Goal: Check status: Check status

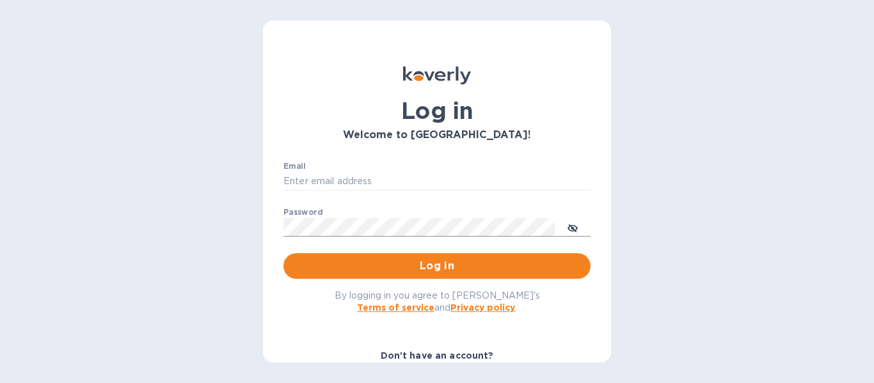
type input "[EMAIL_ADDRESS][DOMAIN_NAME]"
click at [571, 226] on icon "toggle password visibility" at bounding box center [572, 228] width 10 height 6
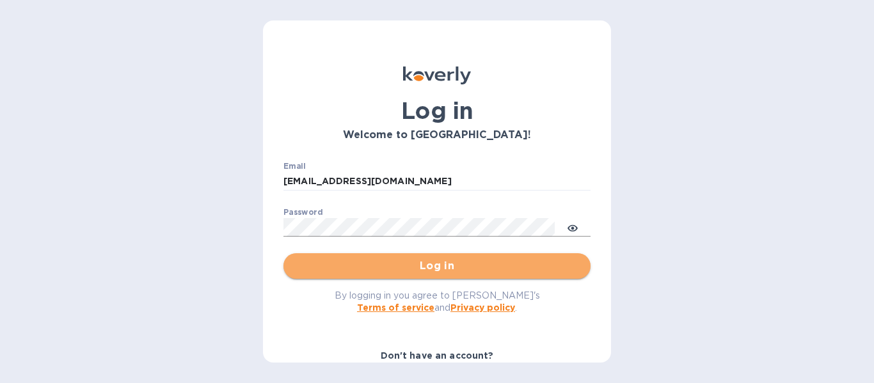
click at [494, 270] on span "Log in" at bounding box center [437, 265] width 287 height 15
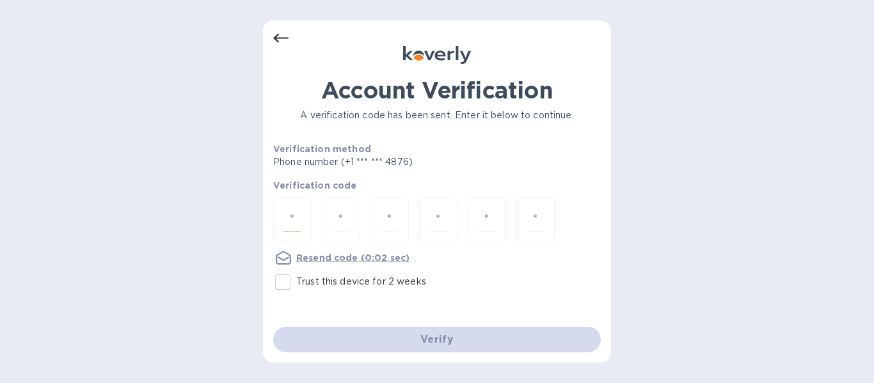
click at [297, 216] on input "number" at bounding box center [292, 220] width 17 height 24
type input "1"
type input "7"
type input "3"
type input "7"
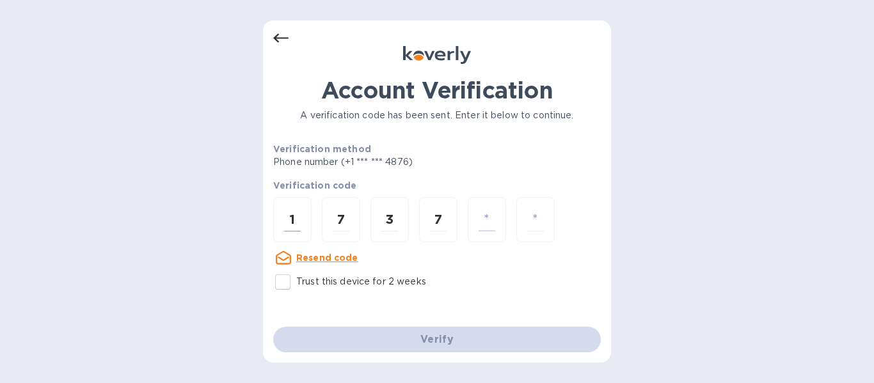
type input "9"
type input "0"
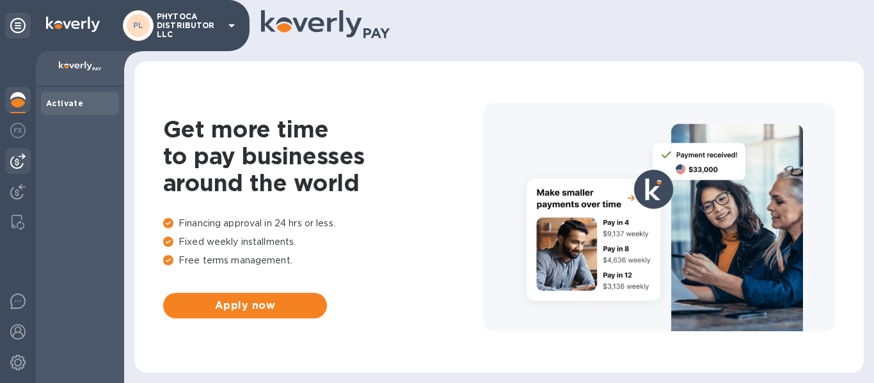
click at [17, 154] on img at bounding box center [17, 161] width 15 height 15
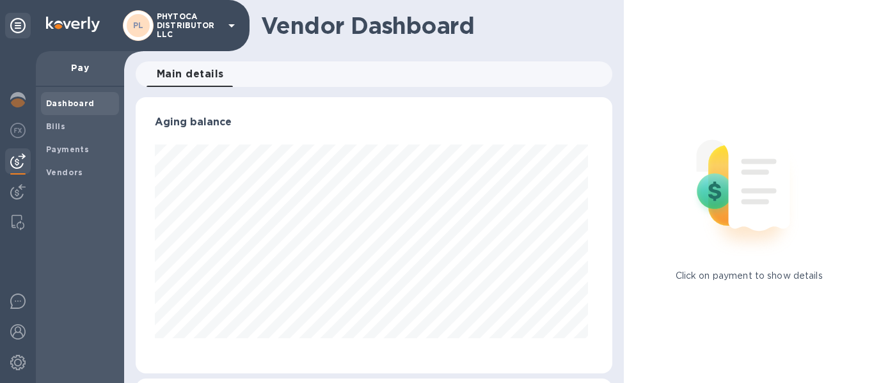
scroll to position [276, 472]
click at [57, 145] on b "Payments" at bounding box center [67, 150] width 43 height 10
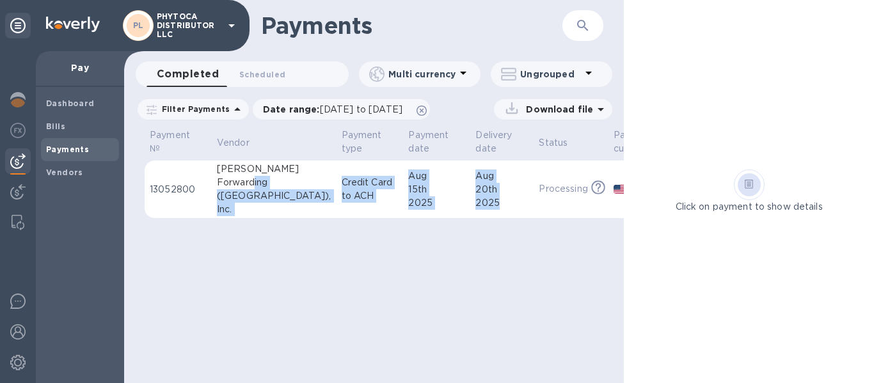
drag, startPoint x: 454, startPoint y: 196, endPoint x: 253, endPoint y: 189, distance: 201.0
click at [253, 189] on tr "13052800 [PERSON_NAME] Forwarding ([GEOGRAPHIC_DATA]), Inc. Credit Card to ACH …" at bounding box center [445, 190] width 601 height 58
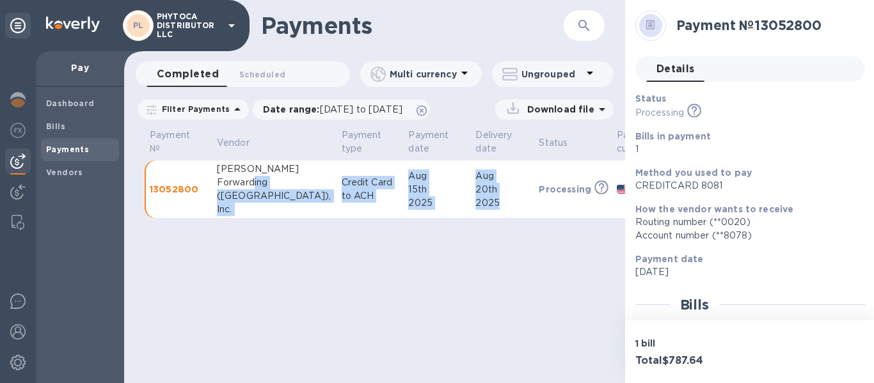
scroll to position [0, 61]
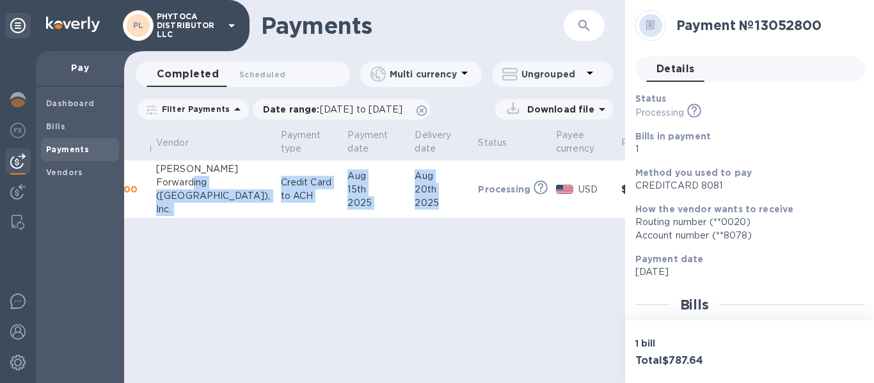
click at [415, 203] on div "2025" at bounding box center [441, 202] width 53 height 13
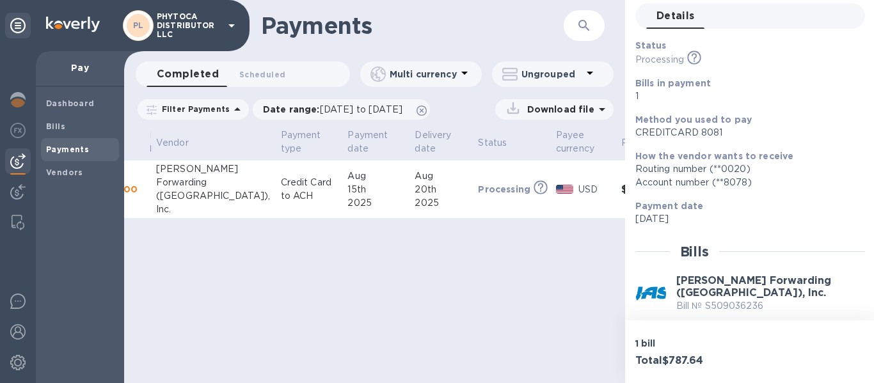
scroll to position [54, 0]
drag, startPoint x: 699, startPoint y: 166, endPoint x: 750, endPoint y: 100, distance: 84.3
click at [750, 100] on p "1" at bounding box center [744, 95] width 219 height 13
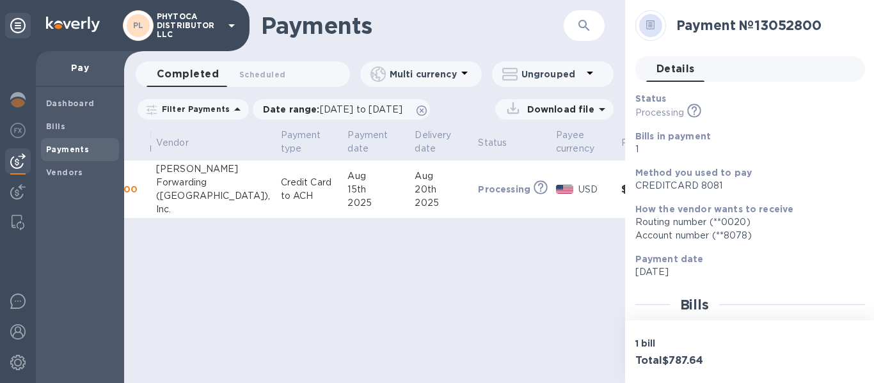
click at [646, 24] on icon at bounding box center [650, 25] width 9 height 10
drag, startPoint x: 645, startPoint y: 24, endPoint x: 795, endPoint y: 150, distance: 196.2
click at [795, 150] on p "1" at bounding box center [744, 149] width 219 height 13
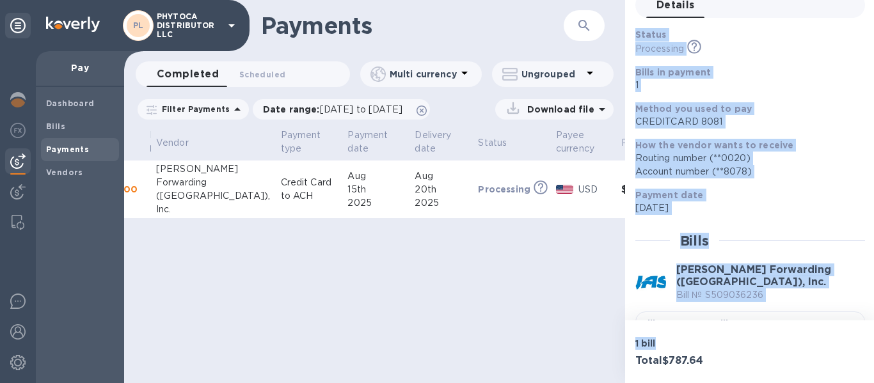
scroll to position [221, 0]
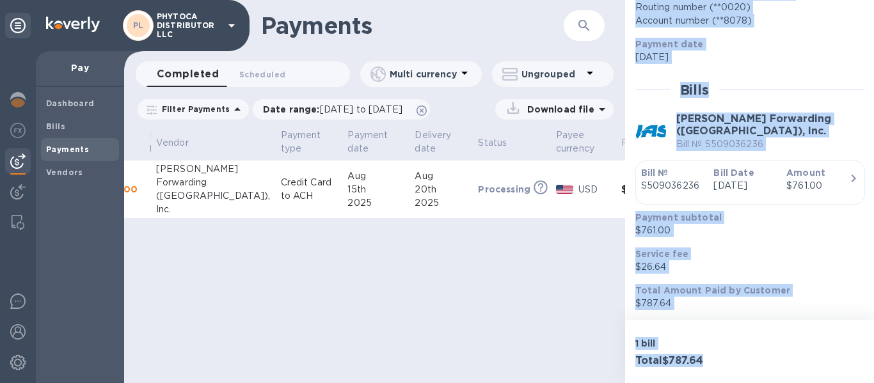
drag, startPoint x: 657, startPoint y: 6, endPoint x: 789, endPoint y: 413, distance: 428.5
click at [789, 383] on html "PL PHYTOCA DISTRIBUTOR LLC Pay Dashboard Bills Payments Vendors Payments ​ Comp…" at bounding box center [437, 191] width 874 height 383
copy div "Payment № 13052800 Details 0 Status Processing This payment is under compliance…"
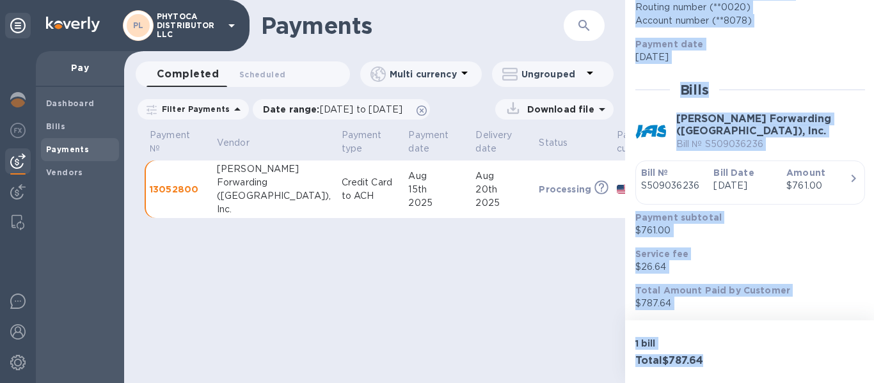
scroll to position [0, 61]
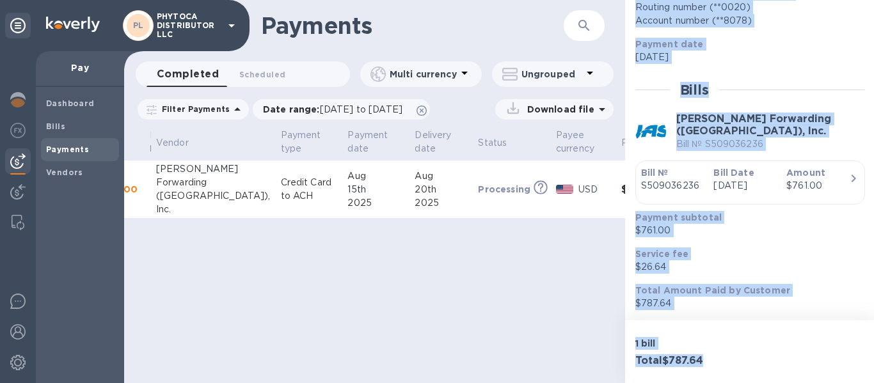
click at [79, 77] on div "Pay" at bounding box center [80, 69] width 88 height 36
click at [79, 68] on p "Pay" at bounding box center [80, 67] width 68 height 13
click at [253, 72] on span "Scheduled 0" at bounding box center [262, 74] width 46 height 13
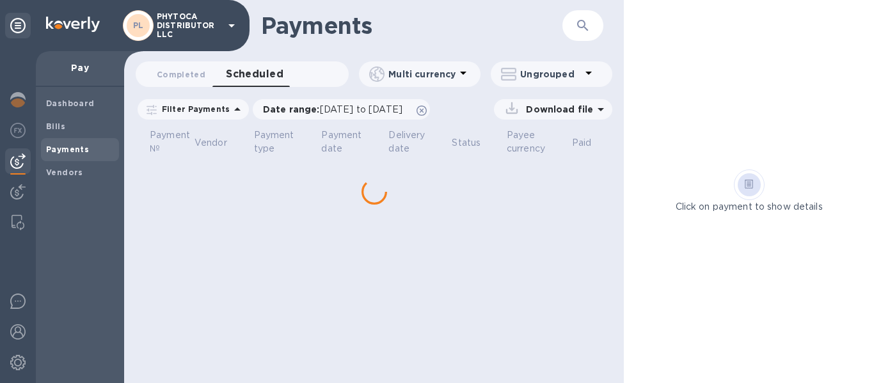
scroll to position [0, 22]
click at [191, 74] on span "Completed 0" at bounding box center [181, 74] width 49 height 13
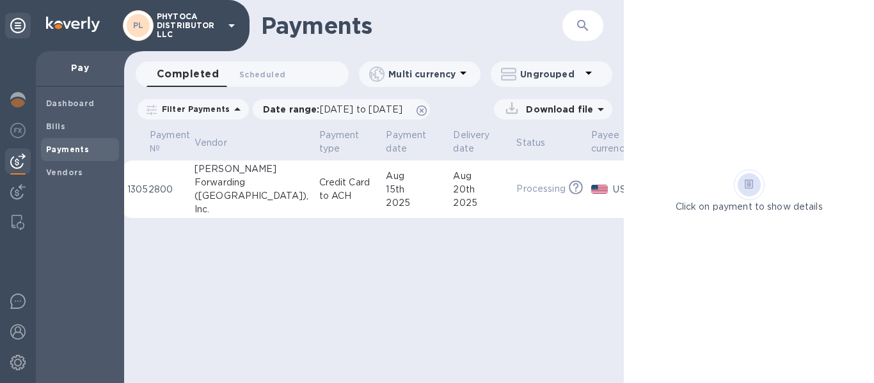
click at [230, 182] on div "Forwarding" at bounding box center [251, 182] width 115 height 13
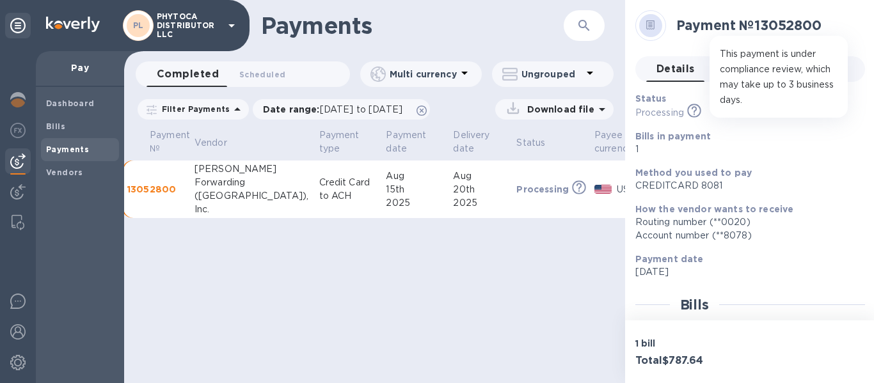
click at [695, 109] on icon at bounding box center [694, 111] width 14 height 14
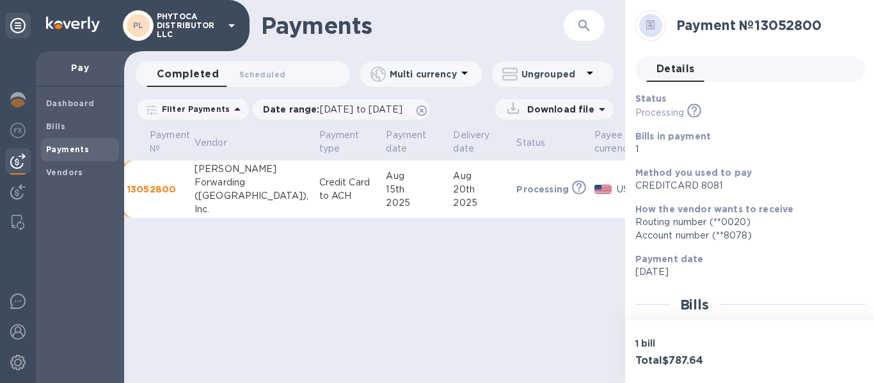
click at [511, 202] on td "Processing This payment is under compliance review, which may take up to 3 busi…" at bounding box center [550, 190] width 78 height 58
click at [453, 328] on div "Payments ​ Completed 0 Scheduled 0 Multi currency Ungrouped Filter Payments Dat…" at bounding box center [374, 191] width 501 height 383
click at [248, 73] on span "Scheduled 0" at bounding box center [262, 74] width 46 height 13
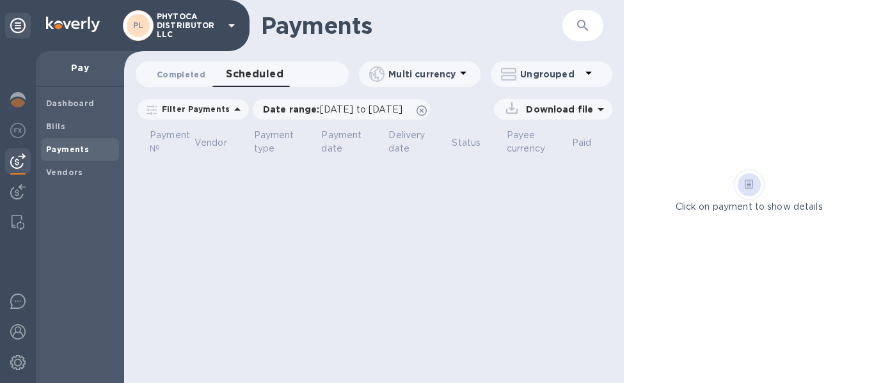
click at [182, 73] on span "Completed 0" at bounding box center [181, 74] width 49 height 13
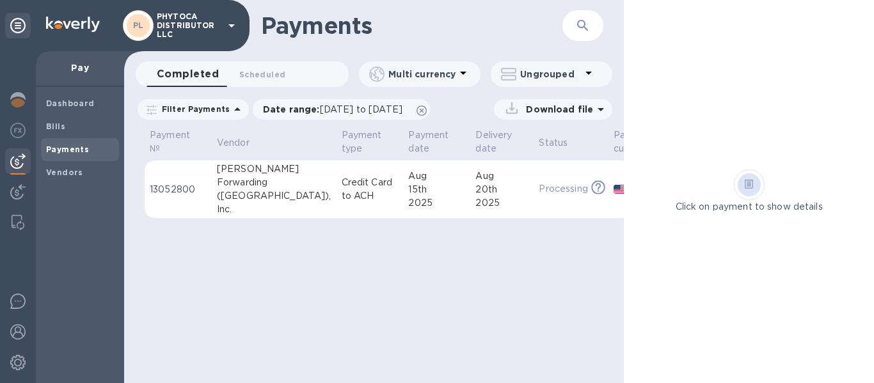
click at [202, 200] on td "13052800" at bounding box center [178, 190] width 67 height 58
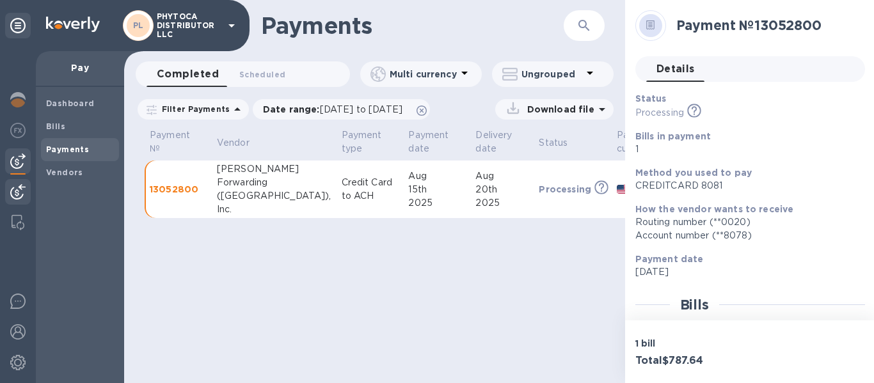
click at [12, 198] on img at bounding box center [17, 191] width 15 height 15
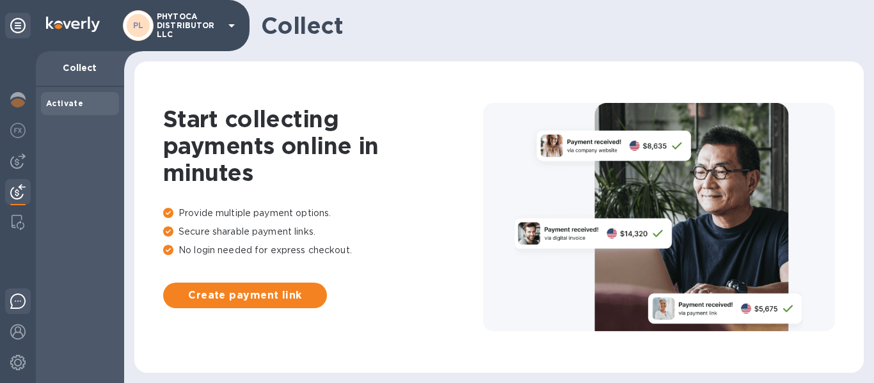
click at [20, 298] on img at bounding box center [17, 301] width 15 height 15
